Goal: Check status: Check status

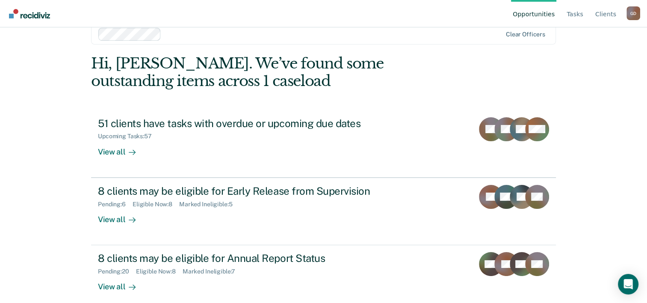
scroll to position [26, 0]
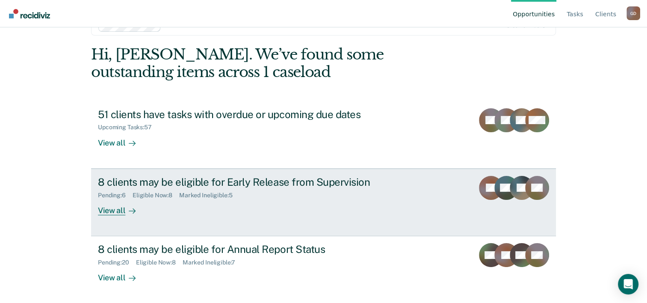
click at [116, 209] on div "View all" at bounding box center [122, 206] width 48 height 17
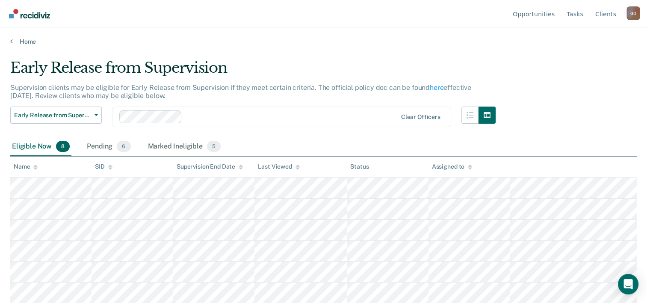
scroll to position [26, 0]
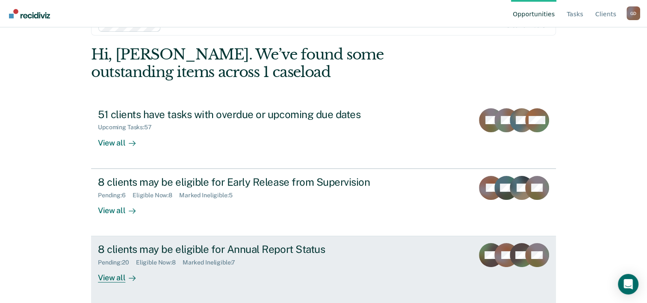
click at [108, 277] on div "View all" at bounding box center [122, 274] width 48 height 17
